Goal: Complete application form: Complete application form

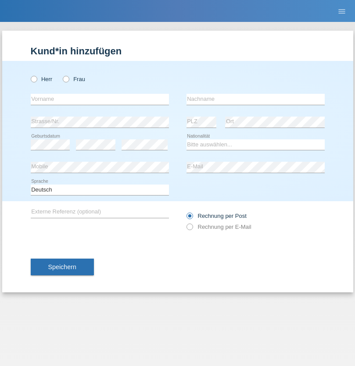
radio input "true"
click at [100, 99] on input "text" at bounding box center [100, 99] width 138 height 11
type input "[PERSON_NAME]"
click at [255, 99] on input "text" at bounding box center [255, 99] width 138 height 11
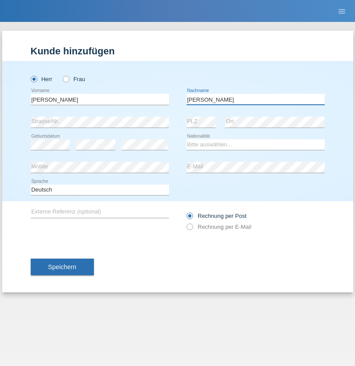
type input "[PERSON_NAME]"
select select "DE"
select select "C"
select select "26"
select select "12"
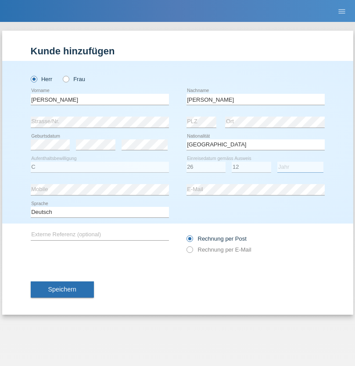
select select "2021"
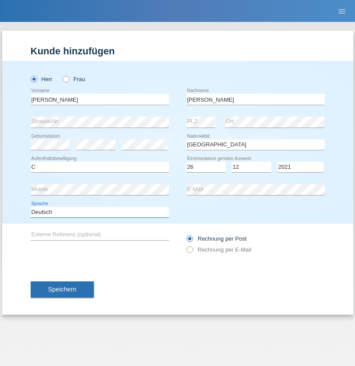
select select "en"
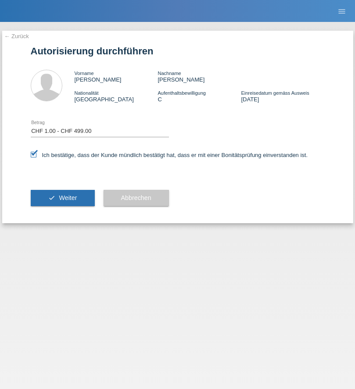
select select "1"
click at [62, 198] on span "Weiter" at bounding box center [68, 197] width 18 height 7
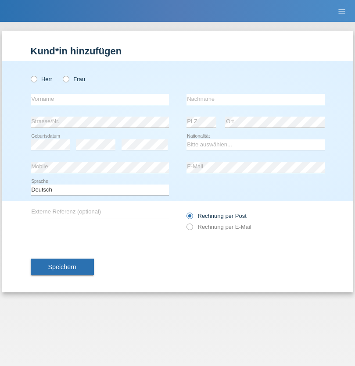
radio input "true"
click at [100, 99] on input "text" at bounding box center [100, 99] width 138 height 11
type input "Antonyo lee"
click at [255, 99] on input "text" at bounding box center [255, 99] width 138 height 11
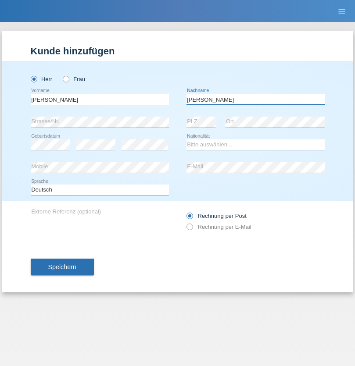
type input "[PERSON_NAME]"
select select "DE"
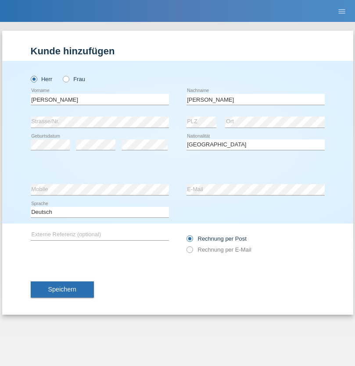
select select "C"
select select "04"
select select "02"
select select "2021"
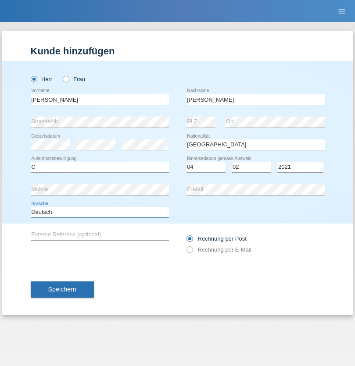
select select "en"
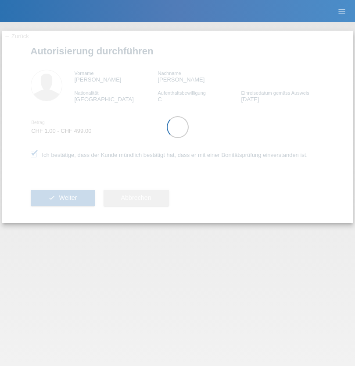
select select "1"
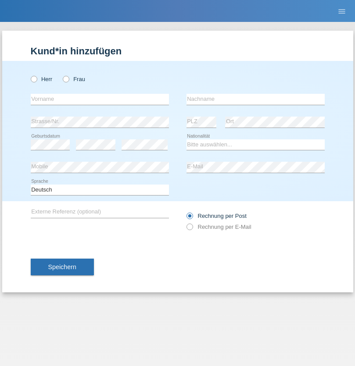
radio input "true"
click at [100, 99] on input "text" at bounding box center [100, 99] width 138 height 11
type input "Raffaele Leonardo"
click at [255, 99] on input "text" at bounding box center [255, 99] width 138 height 11
type input "Previtali"
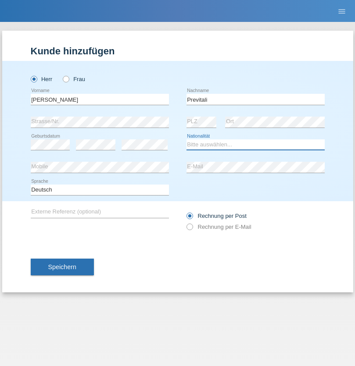
select select "CH"
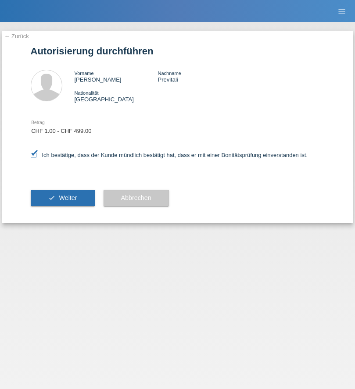
select select "1"
click at [62, 198] on span "Weiter" at bounding box center [68, 197] width 18 height 7
